Goal: Task Accomplishment & Management: Use online tool/utility

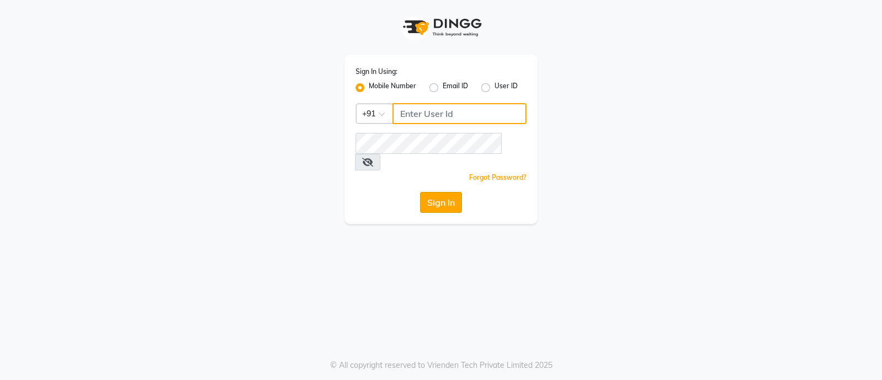
type input "9082749693"
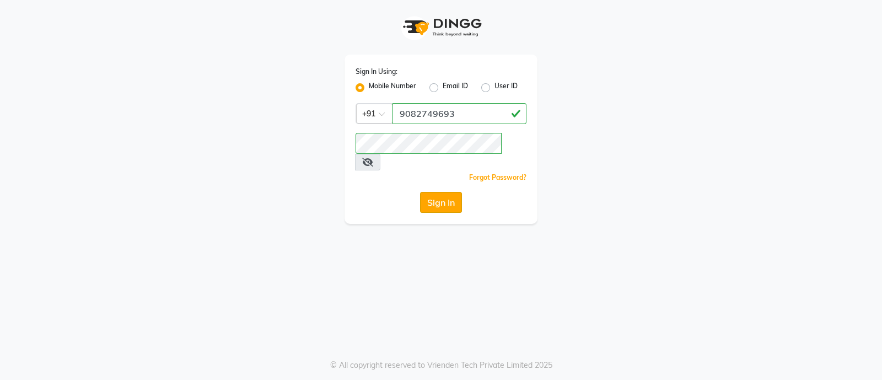
click at [430, 192] on button "Sign In" at bounding box center [441, 202] width 42 height 21
